Goal: Find specific page/section: Find specific page/section

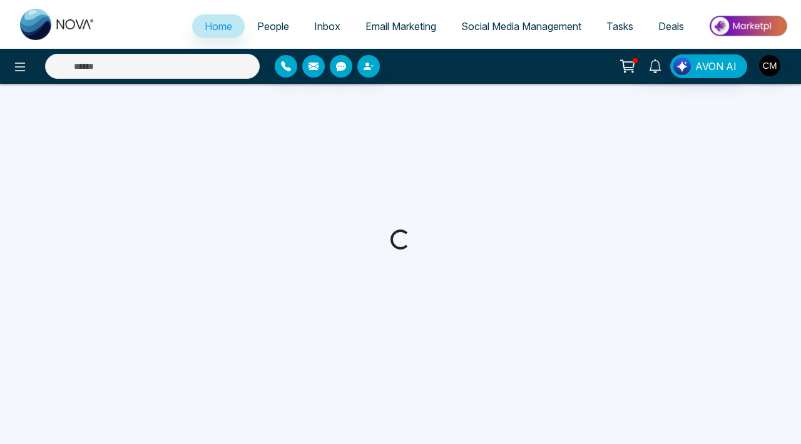
select select "*"
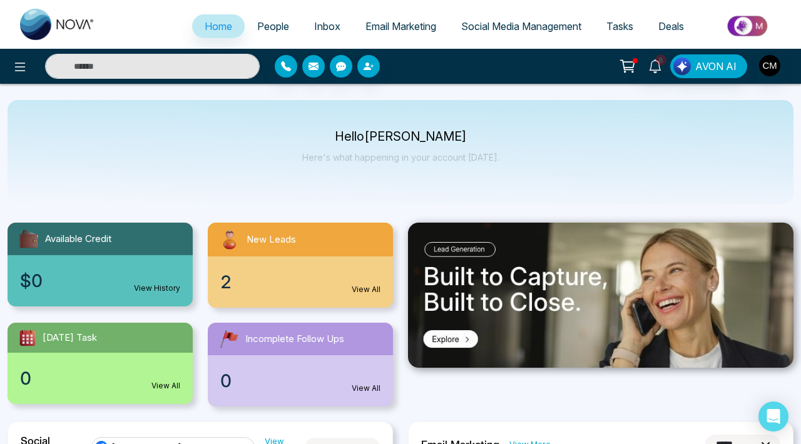
click at [267, 29] on span "People" at bounding box center [273, 26] width 32 height 13
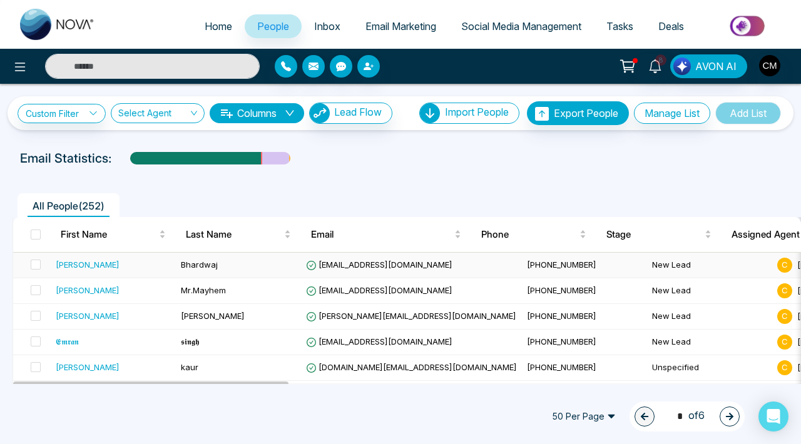
click at [103, 265] on div "[PERSON_NAME]" at bounding box center [113, 264] width 115 height 13
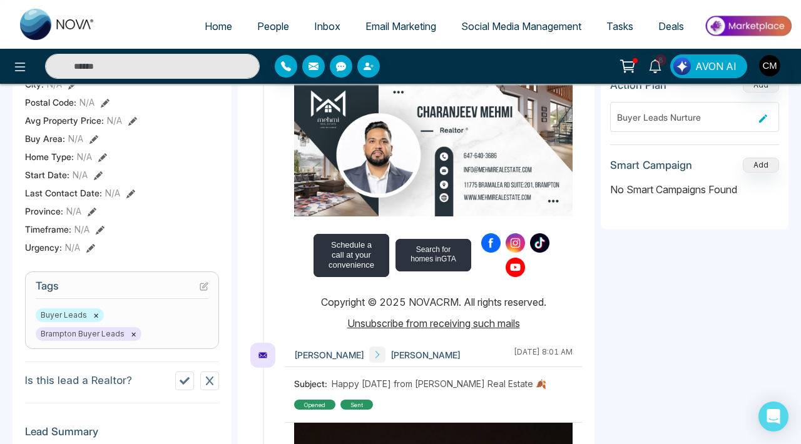
scroll to position [309, 0]
click at [652, 67] on icon at bounding box center [655, 66] width 12 height 14
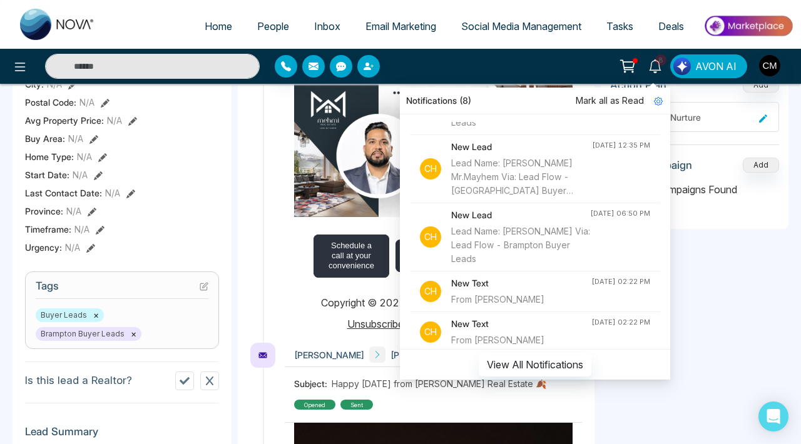
scroll to position [31, 0]
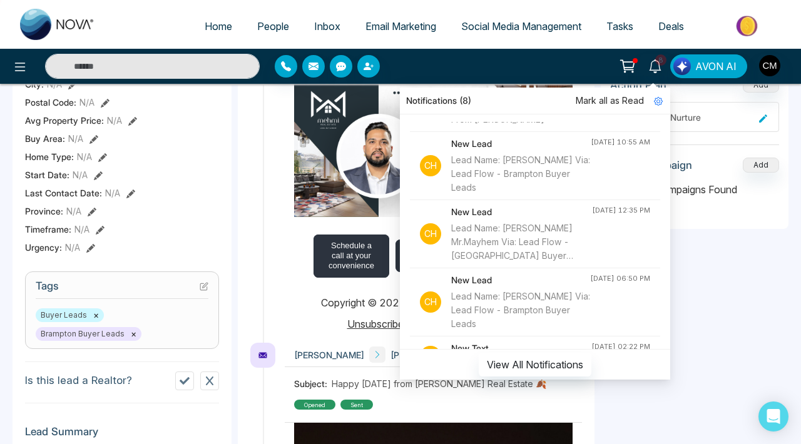
click at [625, 104] on span "Mark all as Read" at bounding box center [610, 101] width 68 height 14
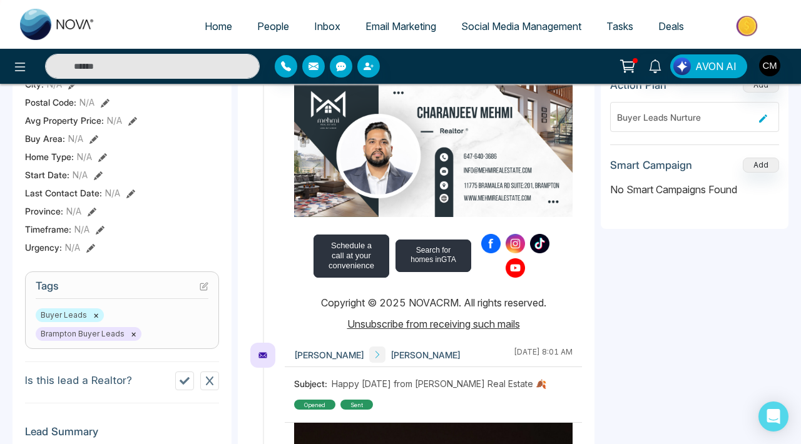
click at [51, 36] on img at bounding box center [57, 24] width 75 height 31
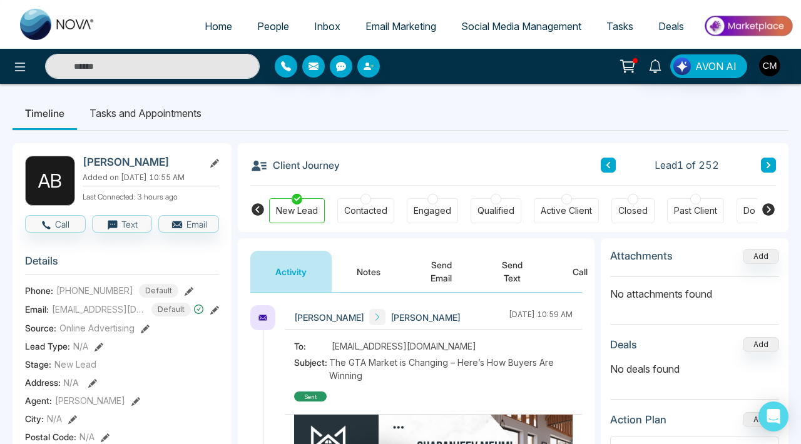
select select "*"
